Goal: Download file/media

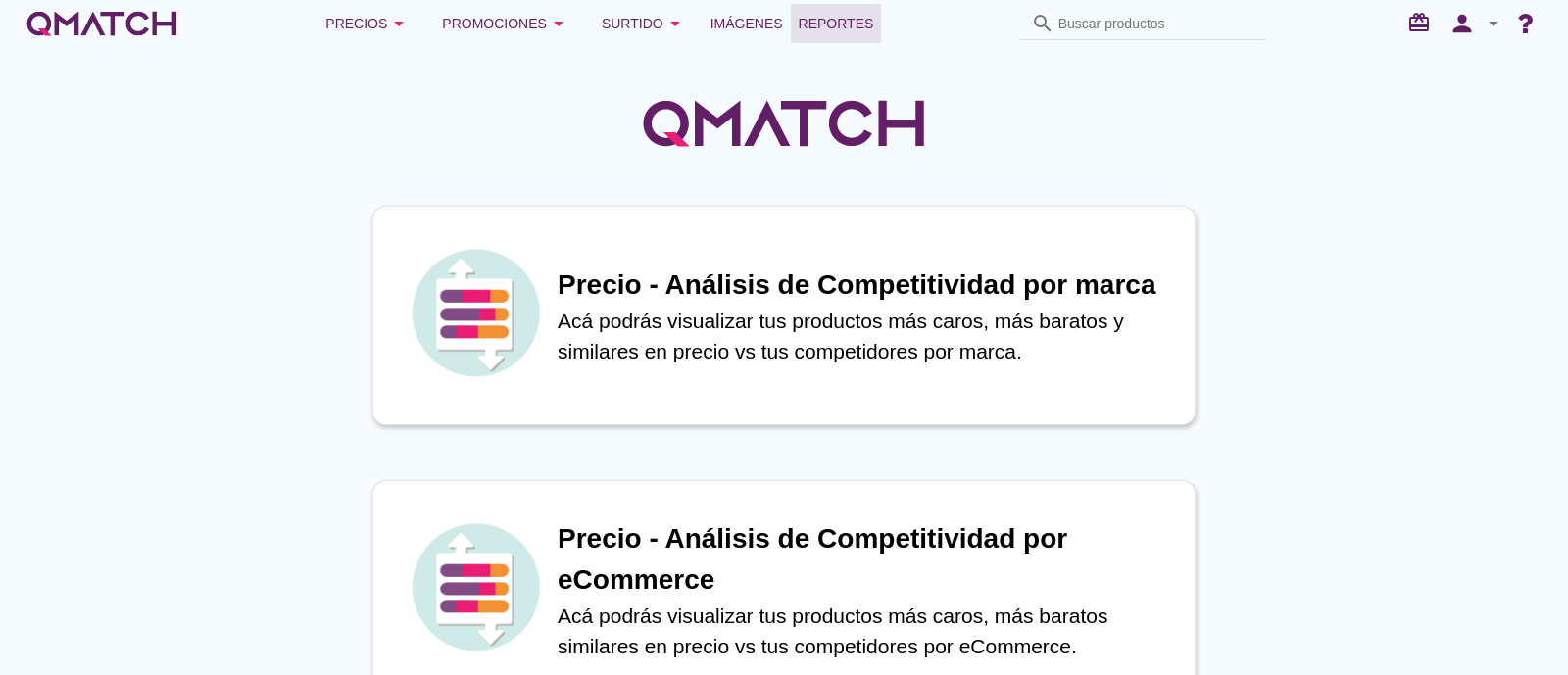
click at [820, 31] on span "Reportes" at bounding box center [836, 24] width 75 height 24
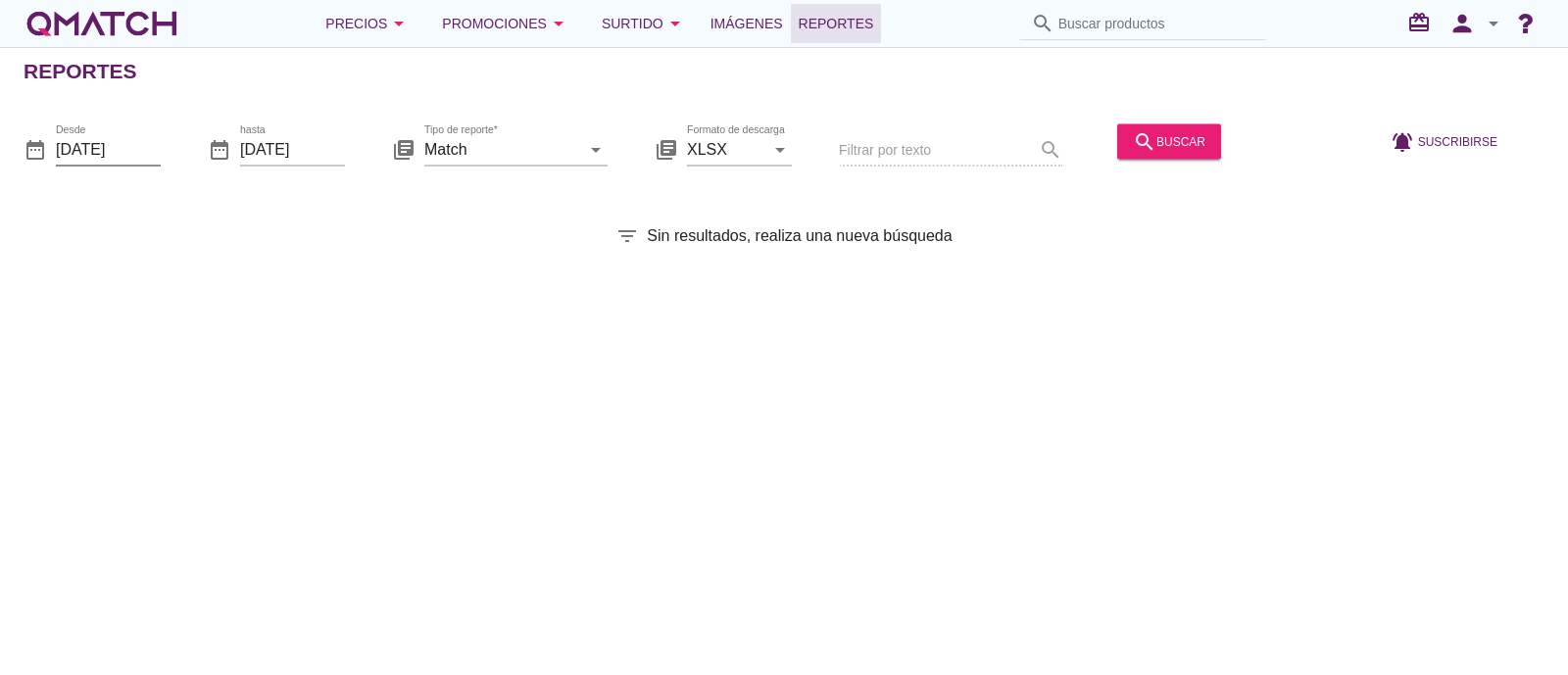
click at [102, 140] on input "[DATE]" at bounding box center [108, 148] width 105 height 31
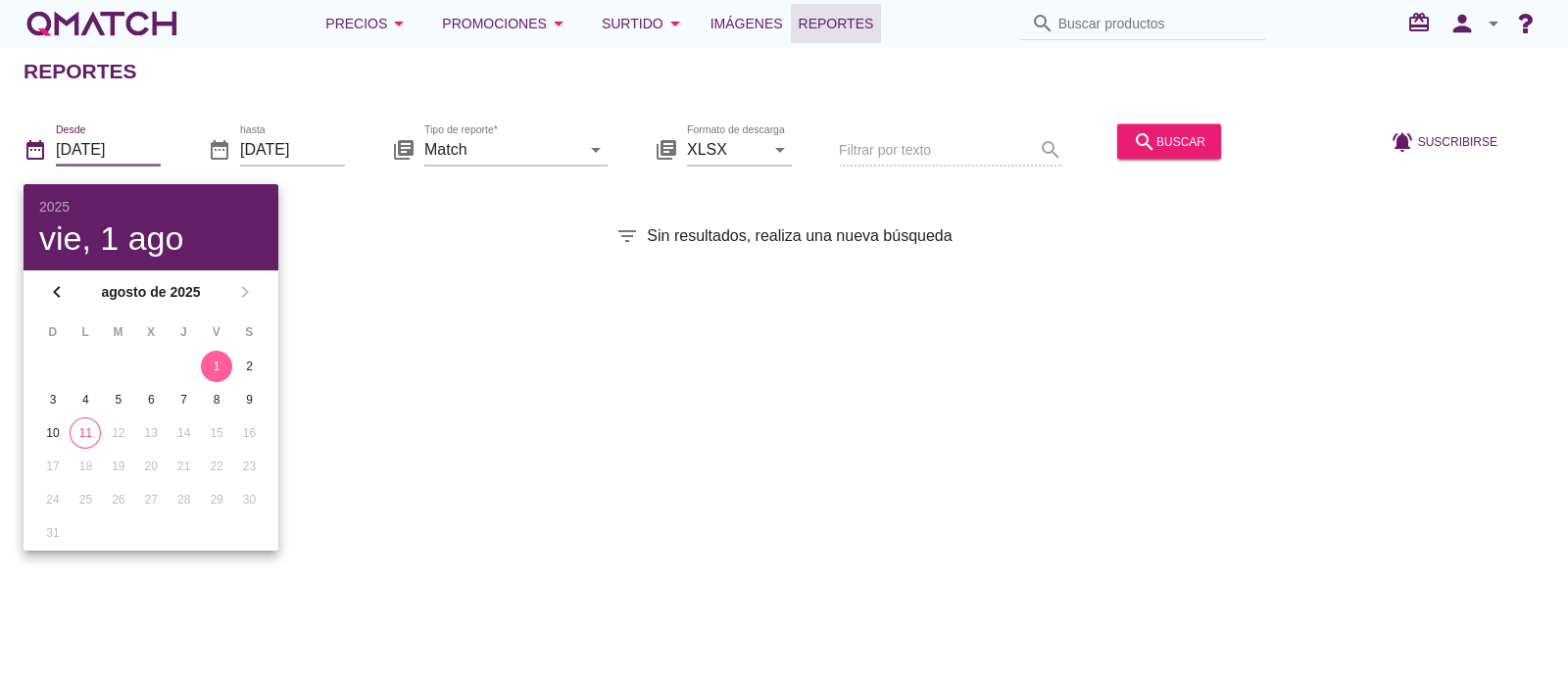
click at [223, 360] on div "1" at bounding box center [216, 367] width 31 height 18
click at [302, 159] on input "[DATE]" at bounding box center [292, 148] width 105 height 31
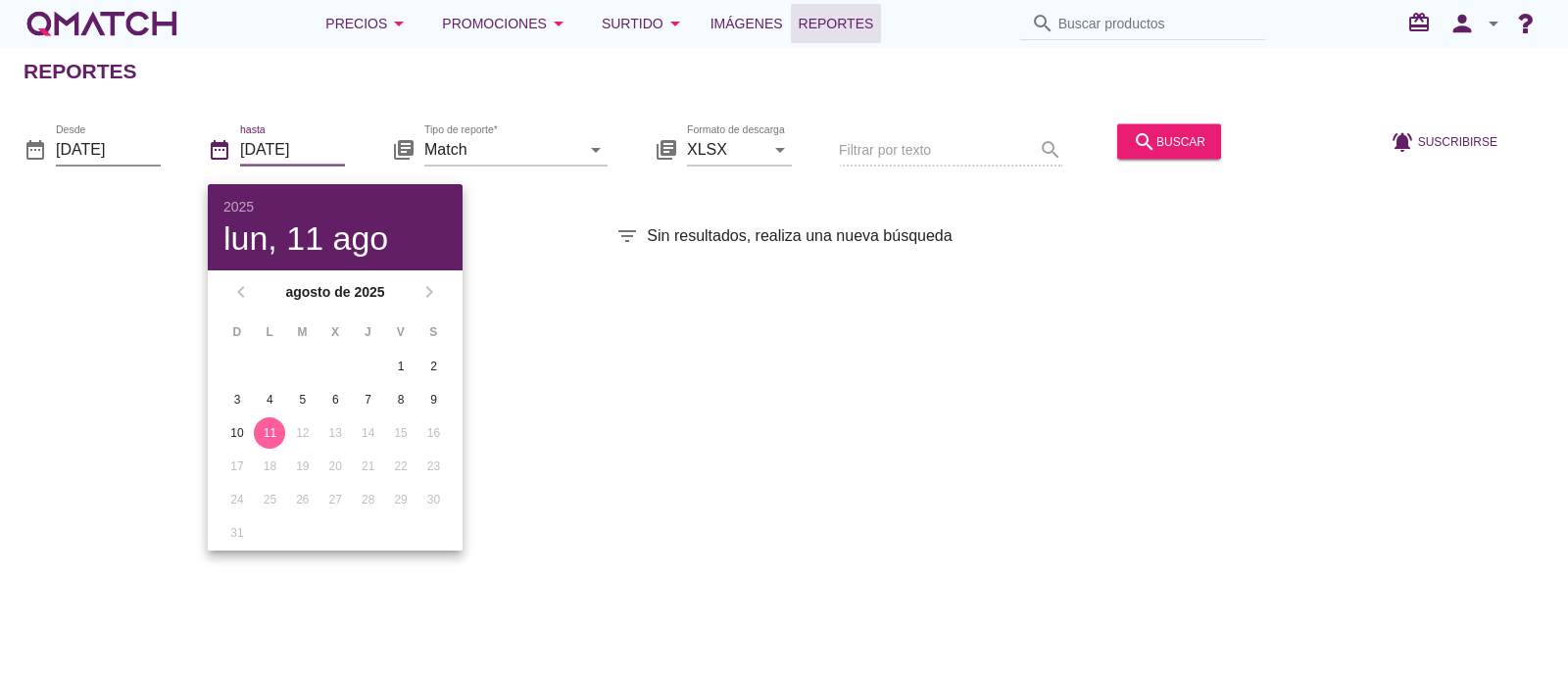
click at [109, 160] on input "[DATE]" at bounding box center [108, 148] width 105 height 31
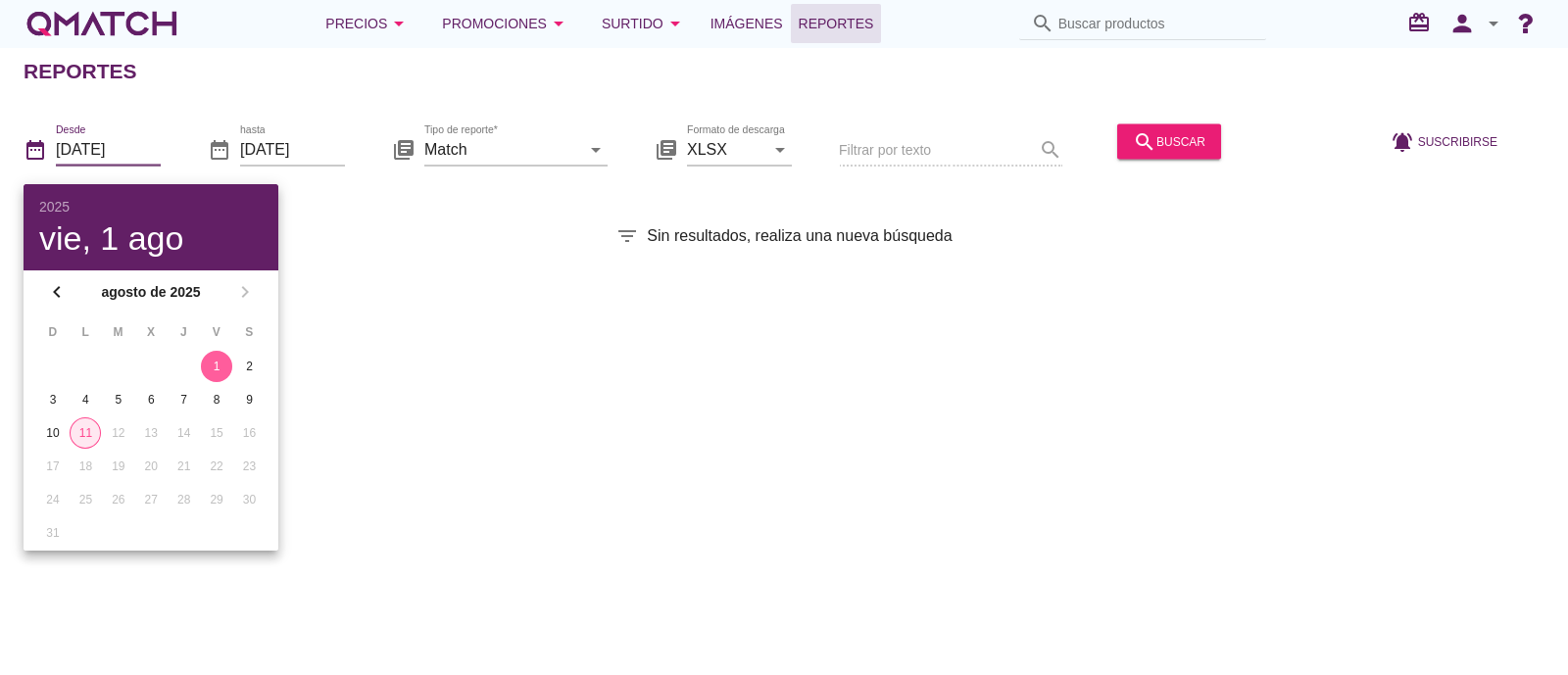
click at [98, 429] on div "11" at bounding box center [85, 433] width 29 height 18
type input "[DATE]"
click at [572, 164] on input "Match" at bounding box center [502, 148] width 156 height 31
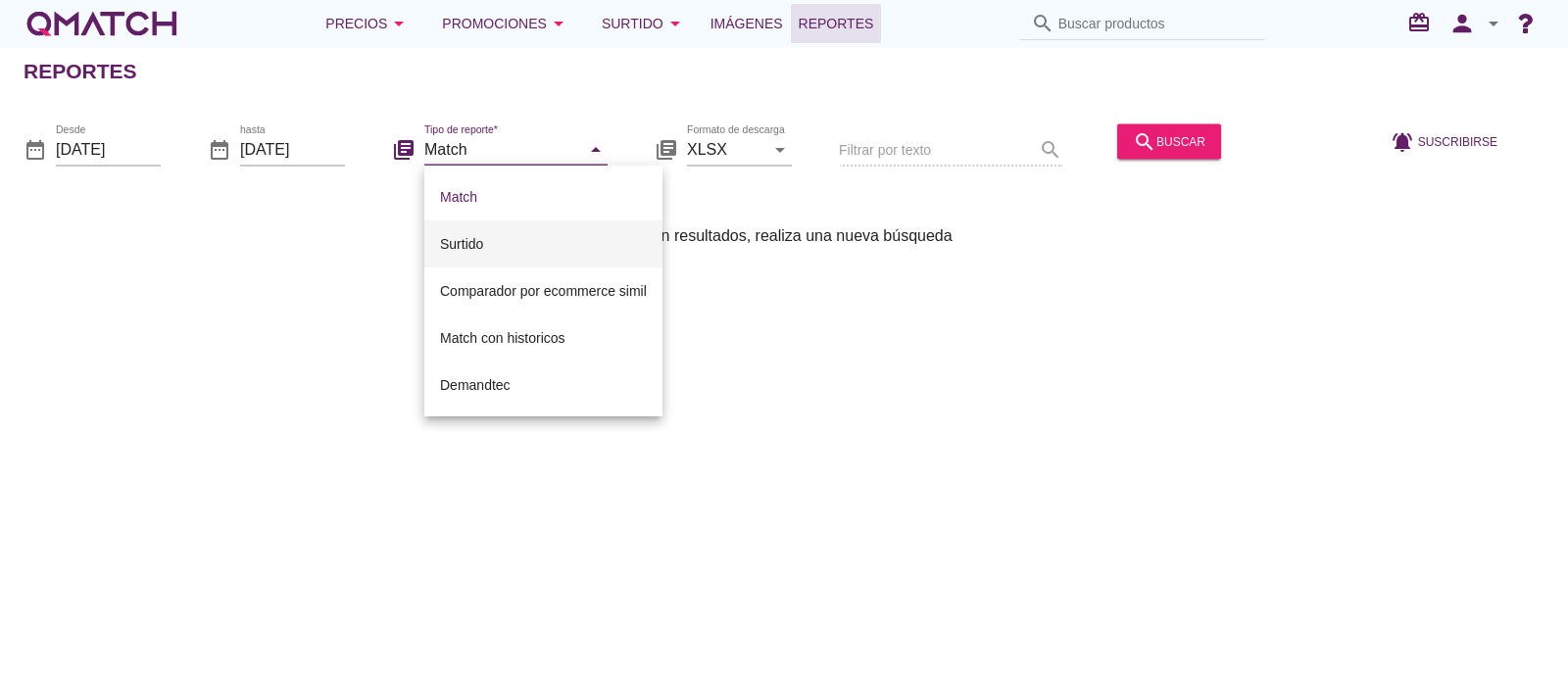
click at [506, 228] on div "Surtido" at bounding box center [543, 243] width 207 height 47
type input "Surtido"
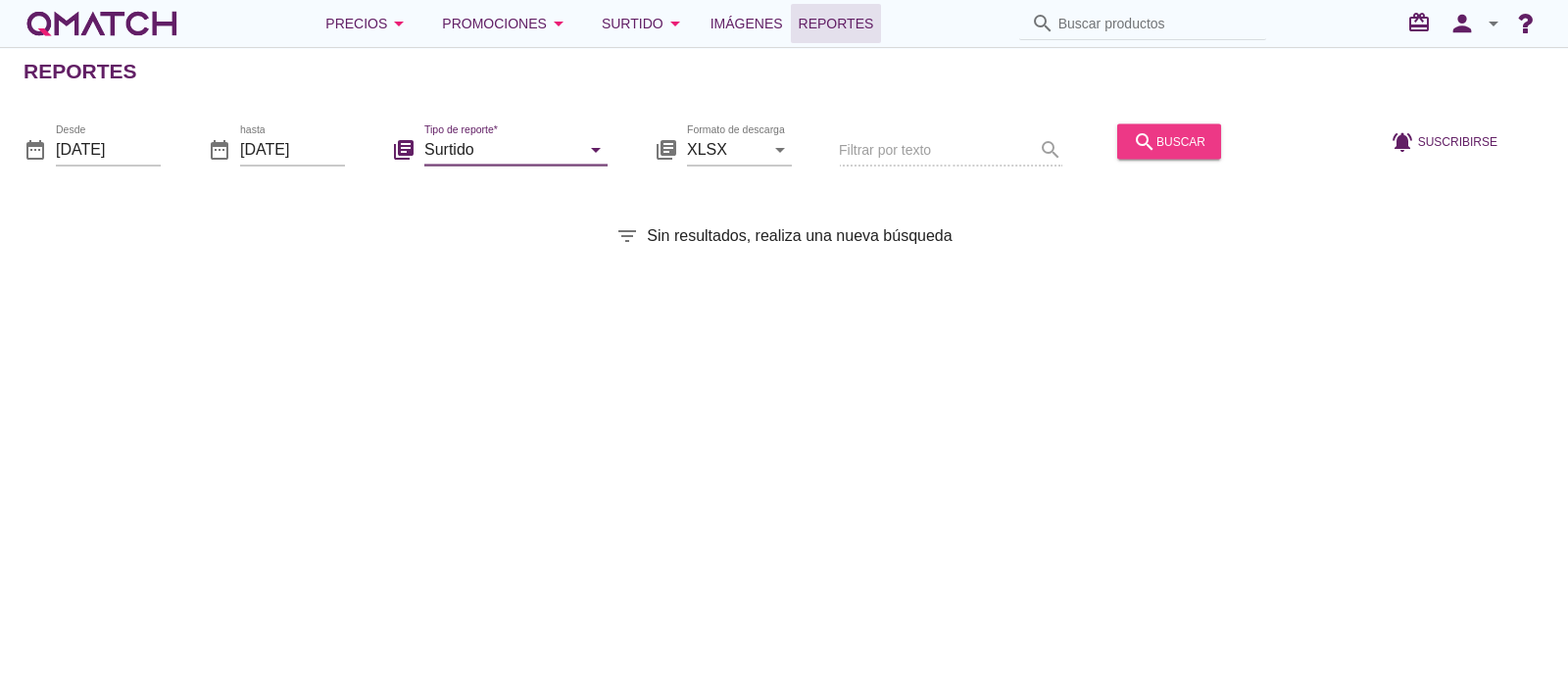
click at [1150, 136] on icon "search" at bounding box center [1145, 141] width 24 height 24
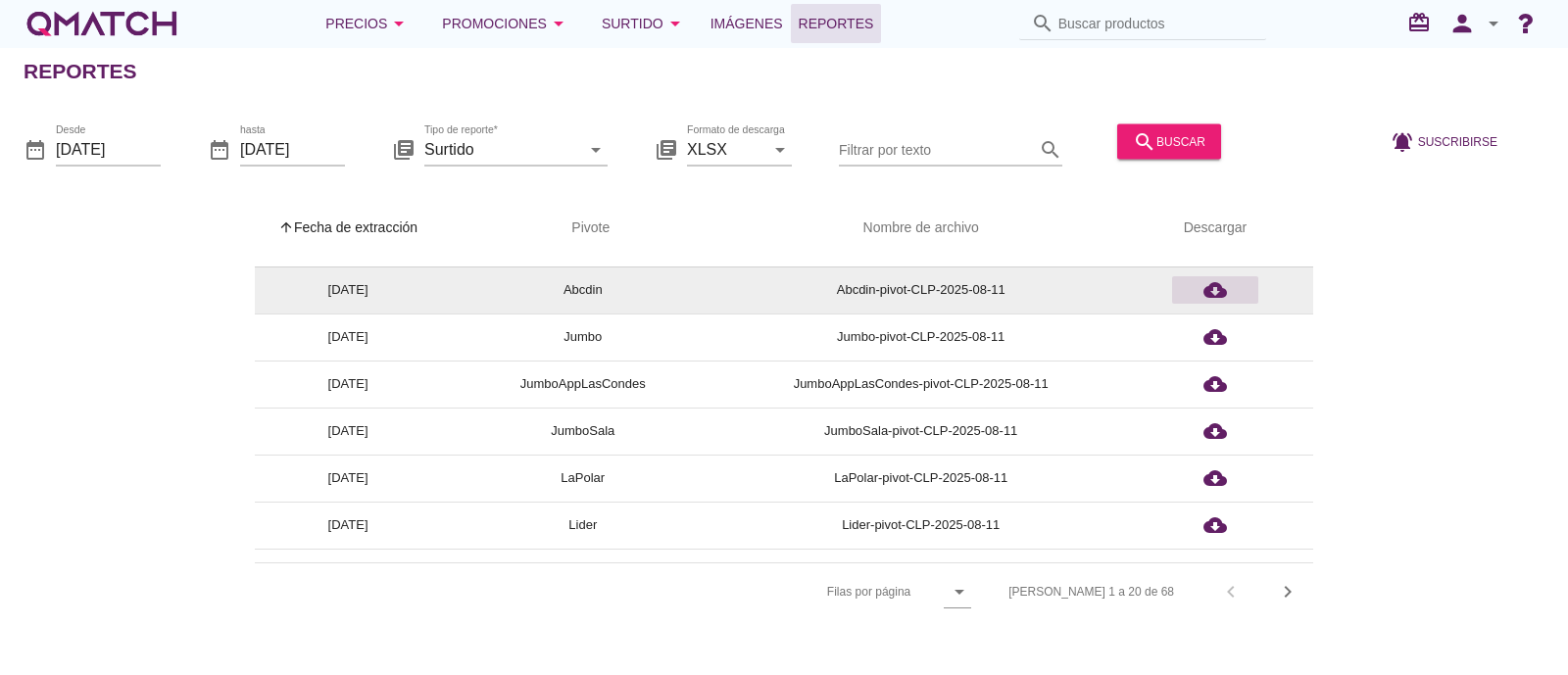
scroll to position [122, 0]
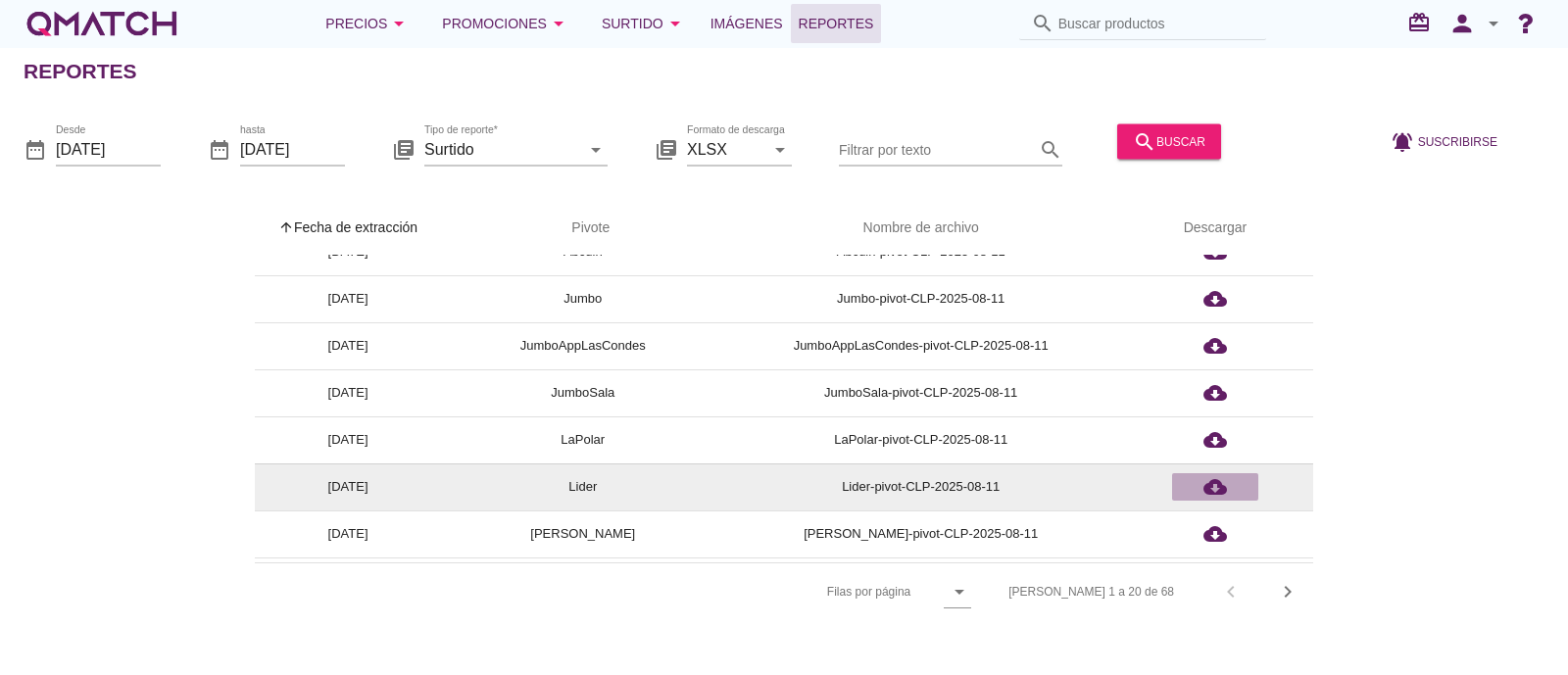
click at [1215, 485] on icon "cloud_download" at bounding box center [1215, 487] width 24 height 24
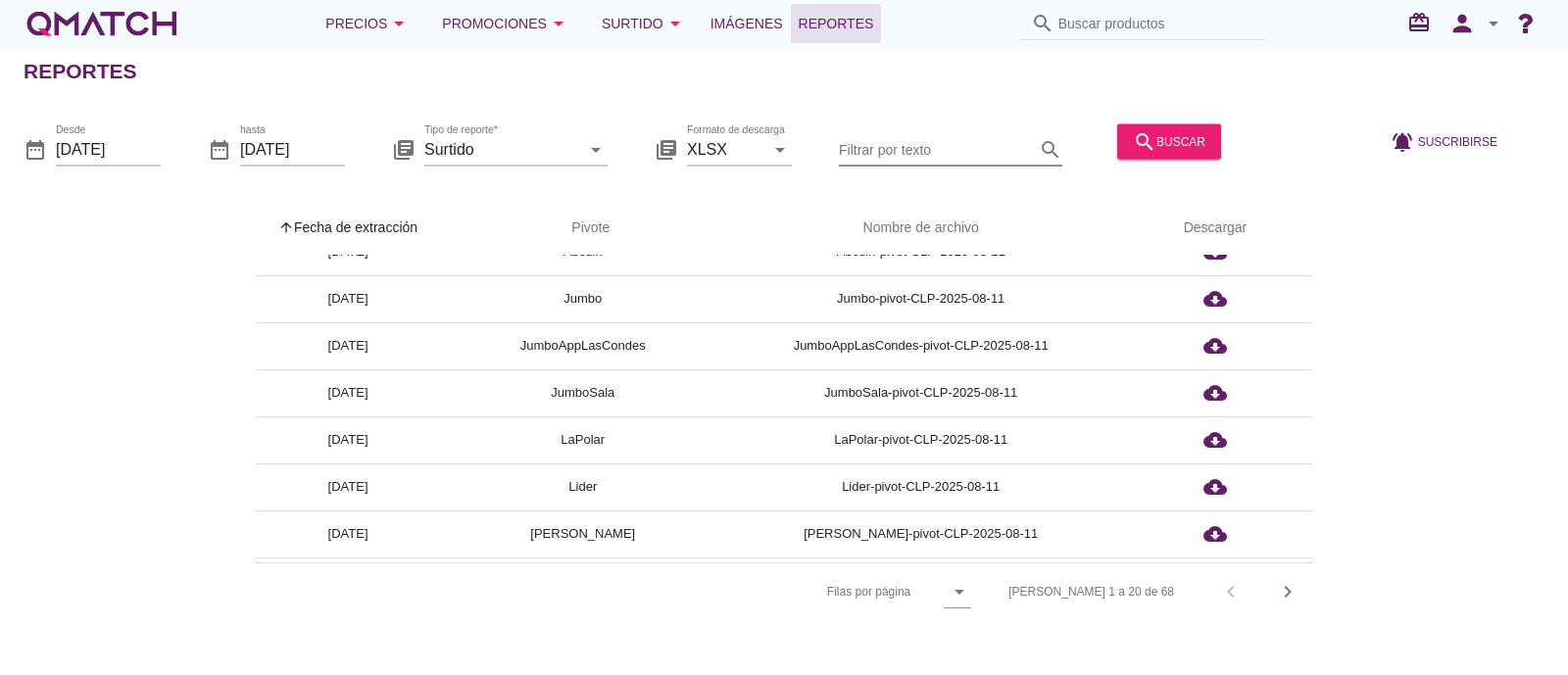
click at [914, 138] on input "Filtrar por texto" at bounding box center [937, 148] width 196 height 31
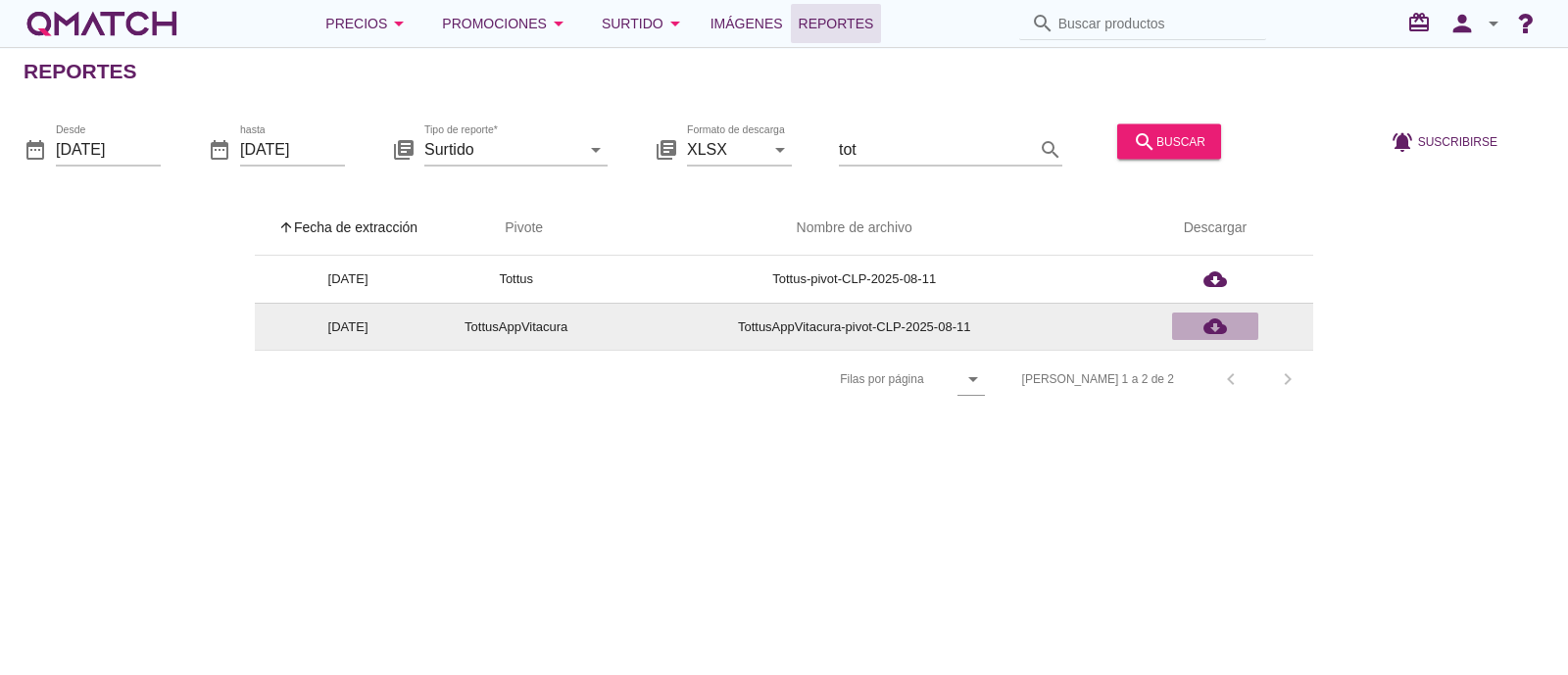
click at [1226, 322] on icon "cloud_download" at bounding box center [1215, 327] width 24 height 24
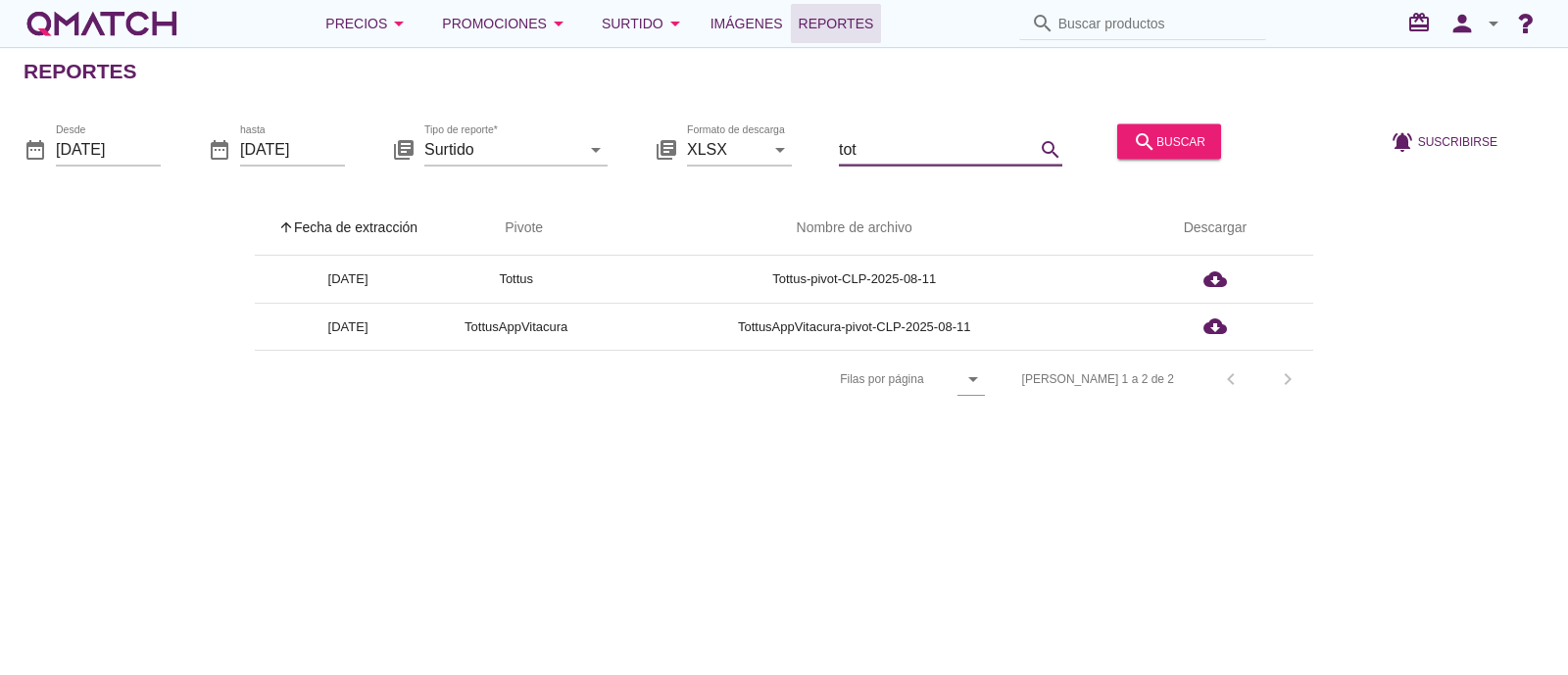
click at [936, 139] on input "tot" at bounding box center [937, 148] width 196 height 31
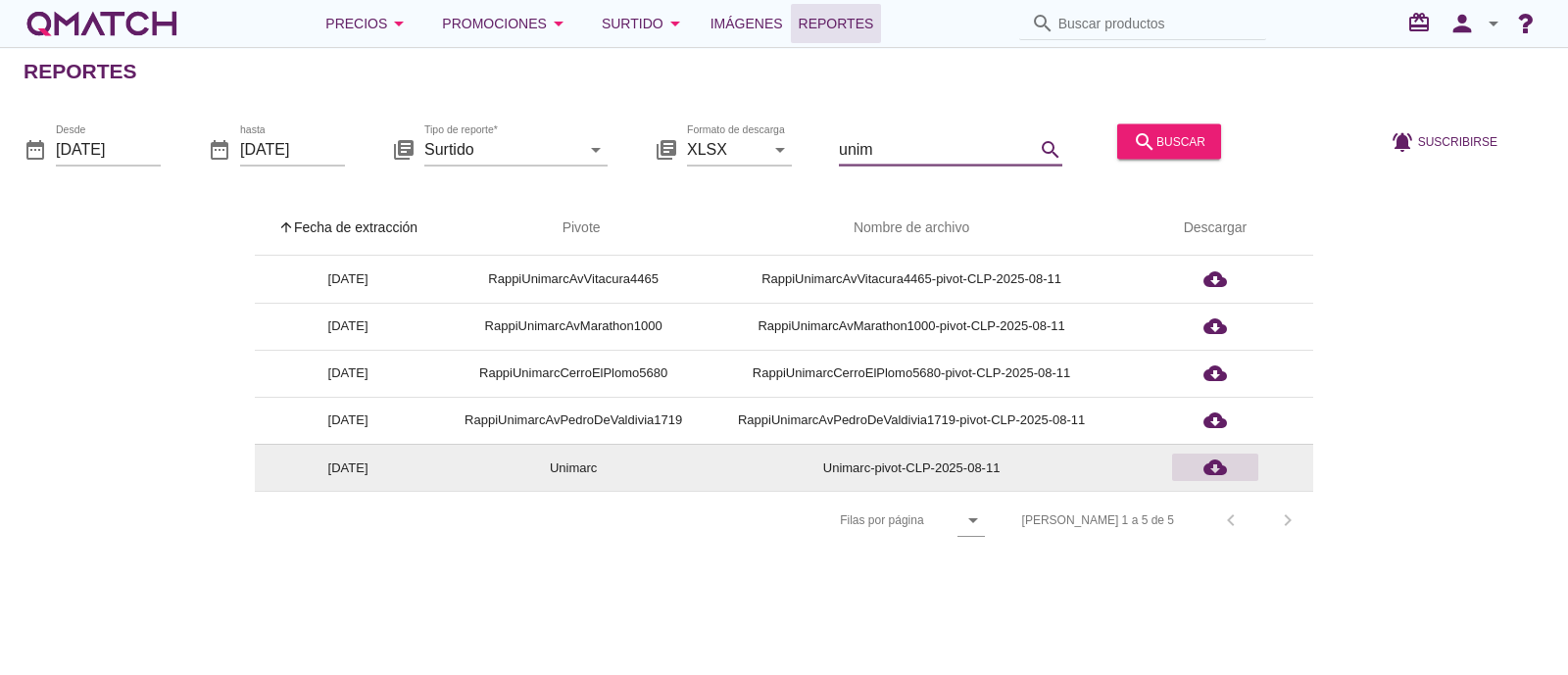
type input "unim"
click at [1219, 454] on button "cloud_download" at bounding box center [1215, 467] width 86 height 27
